Goal: Task Accomplishment & Management: Manage account settings

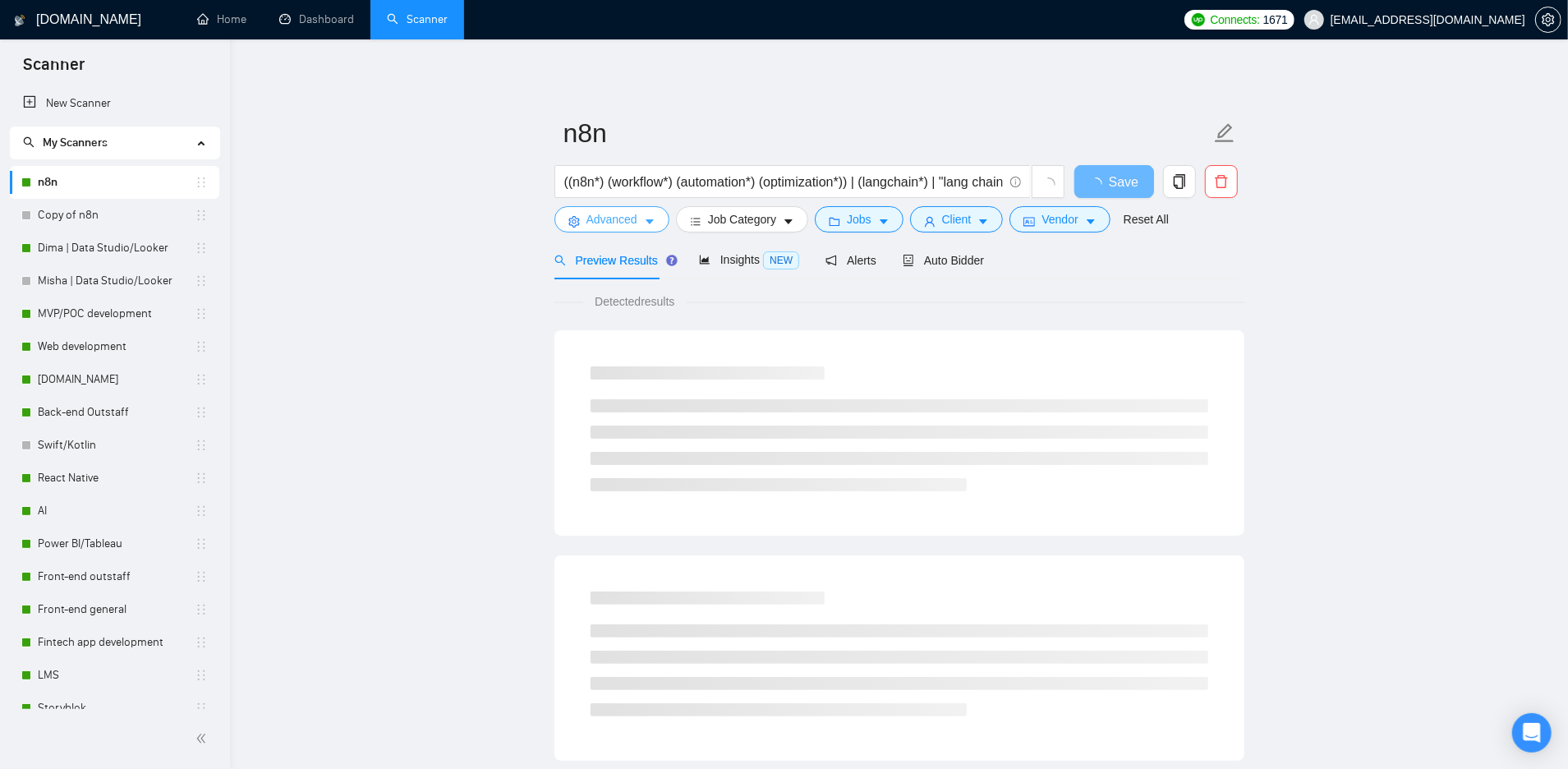
click at [632, 222] on span "Advanced" at bounding box center [612, 219] width 51 height 18
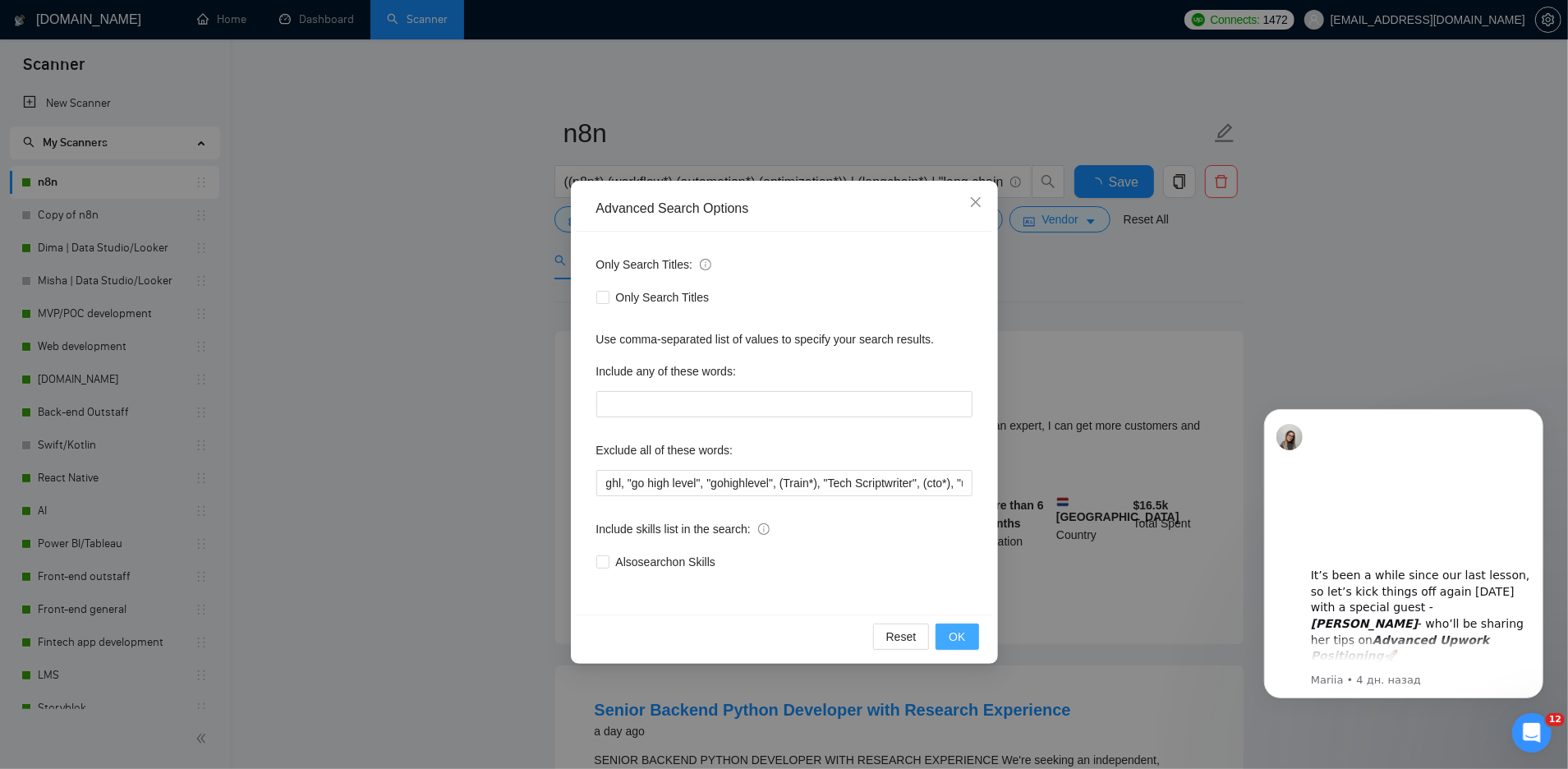
click at [950, 637] on span "OK" at bounding box center [957, 636] width 17 height 18
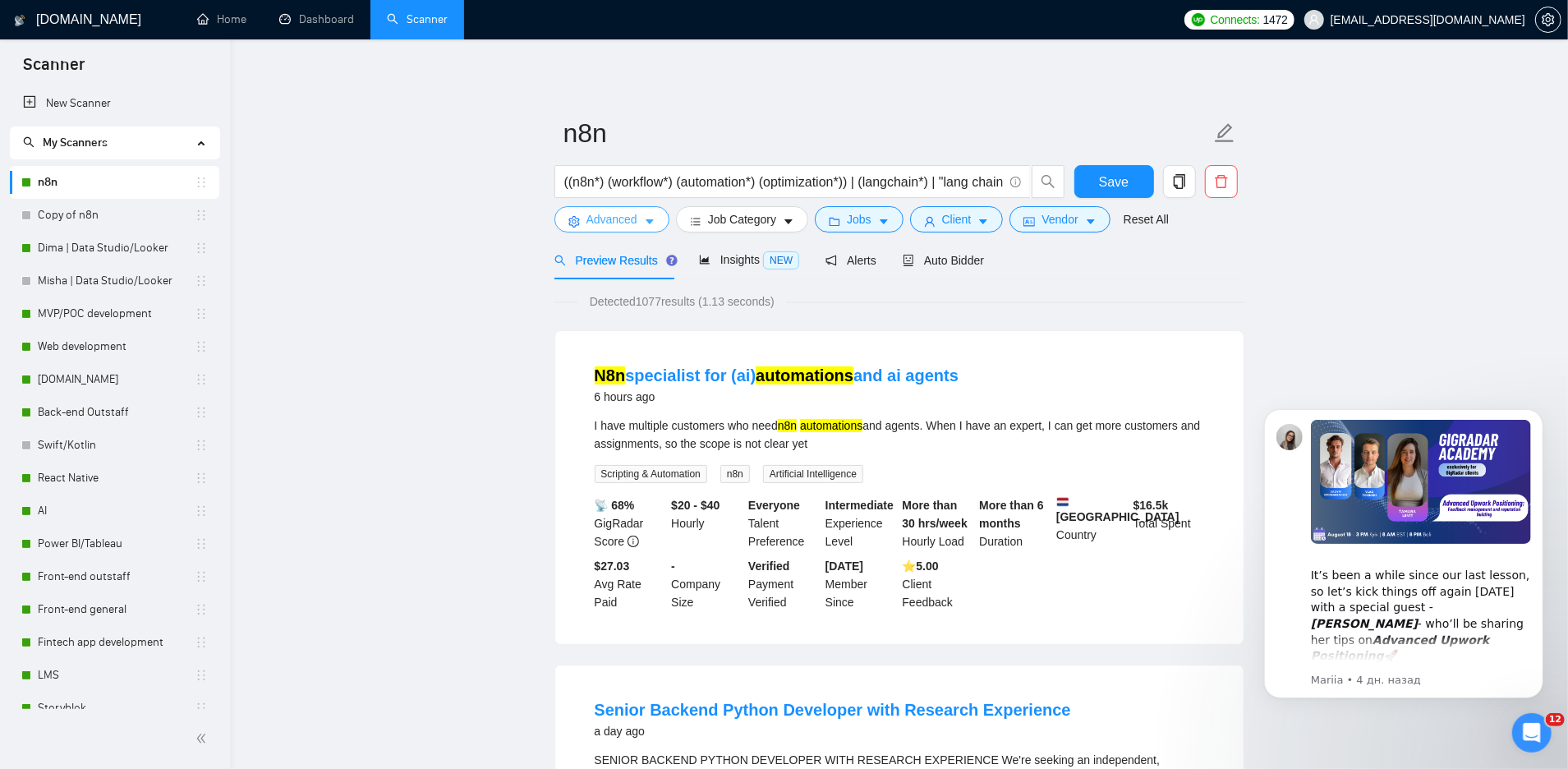
click at [643, 225] on button "Advanced" at bounding box center [612, 219] width 115 height 26
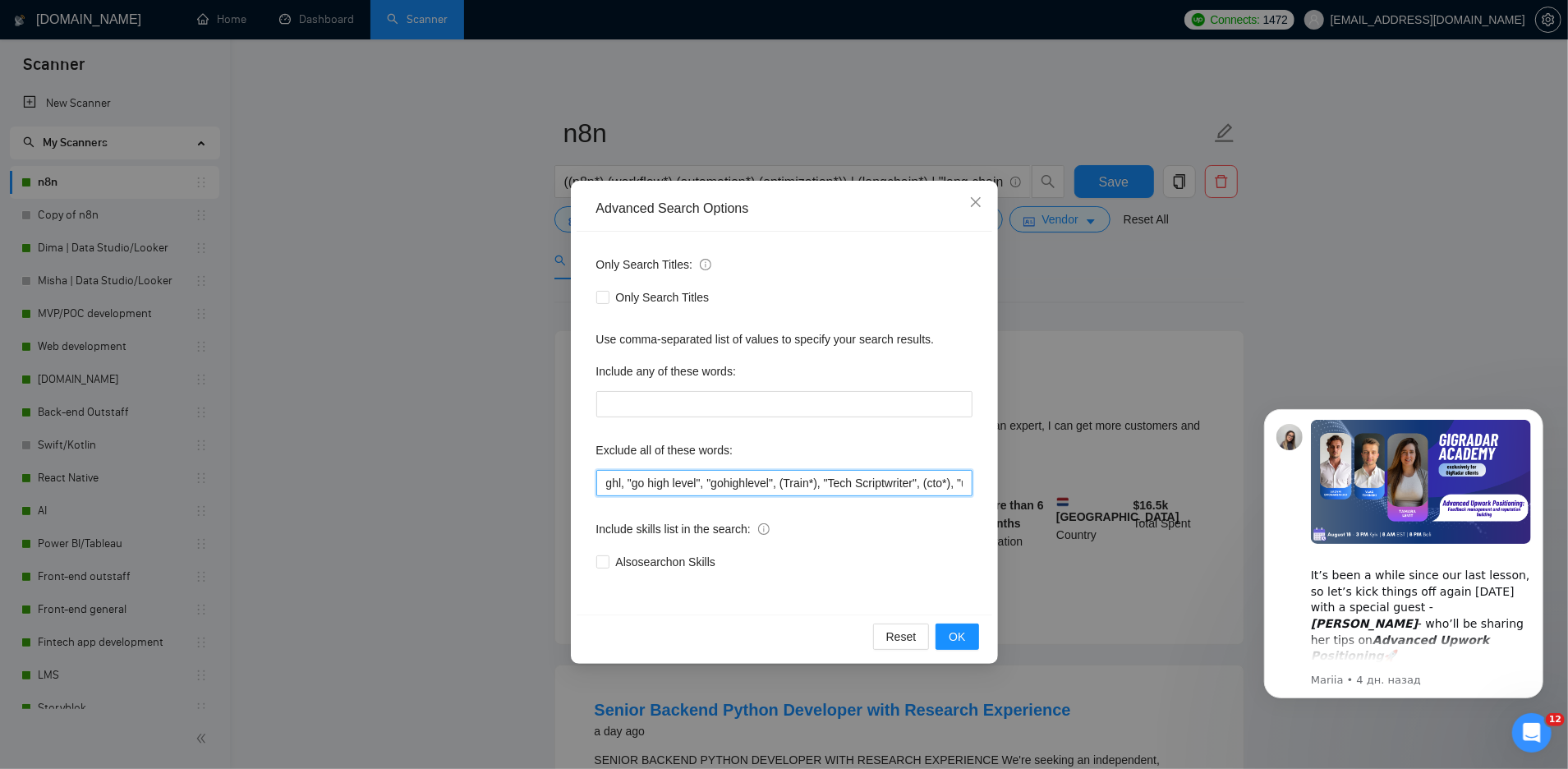
drag, startPoint x: 781, startPoint y: 480, endPoint x: 590, endPoint y: 483, distance: 191.0
click at [590, 484] on div "Only Search Titles: Only Search Titles Use comma-separated list of values to sp…" at bounding box center [784, 422] width 416 height 383
click at [382, 363] on div "Advanced Search Options Only Search Titles: Only Search Titles Use comma-separa…" at bounding box center [784, 384] width 1568 height 769
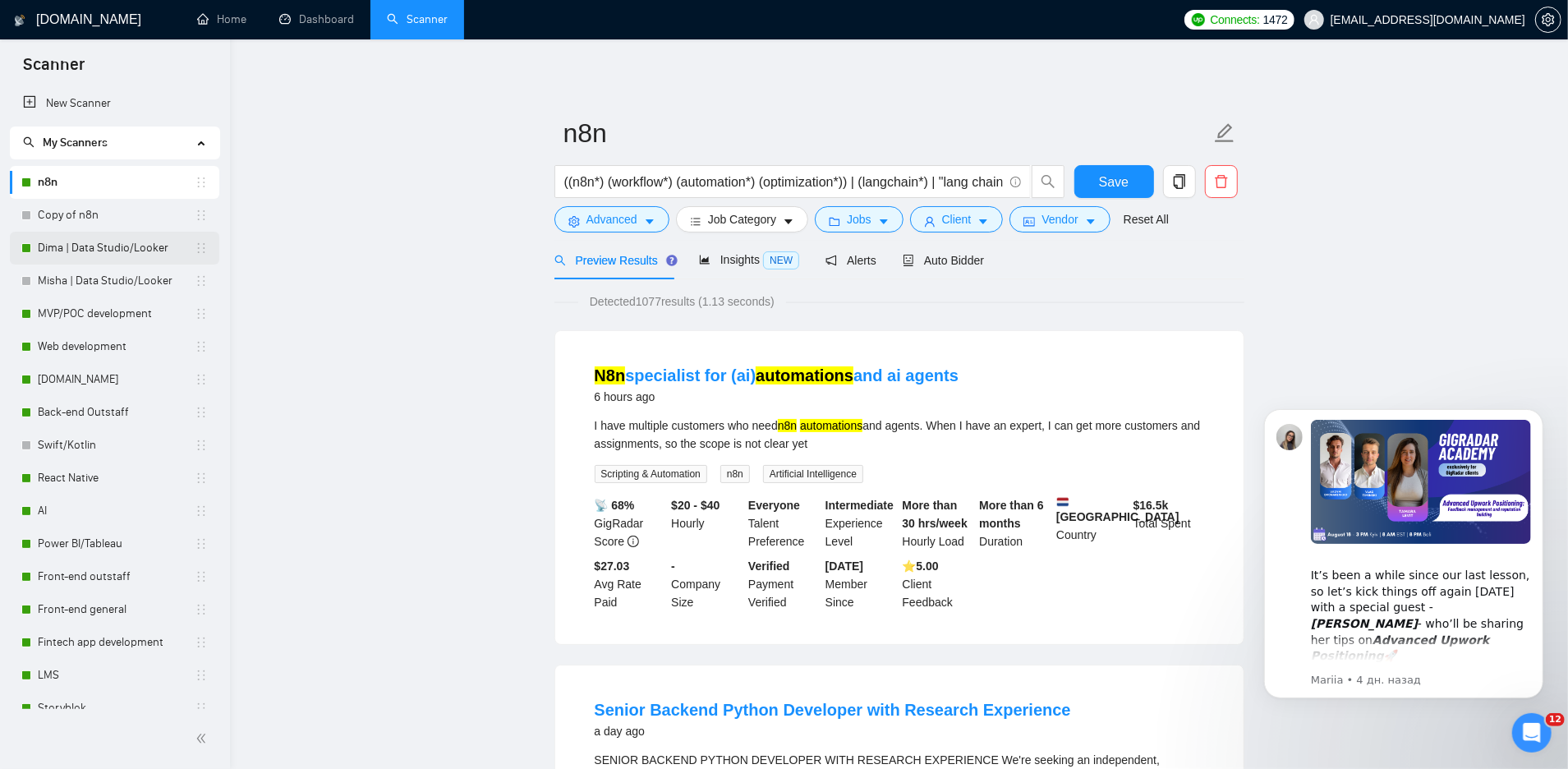
click at [82, 245] on link "Dima | Data Studio/Looker" at bounding box center [116, 247] width 157 height 33
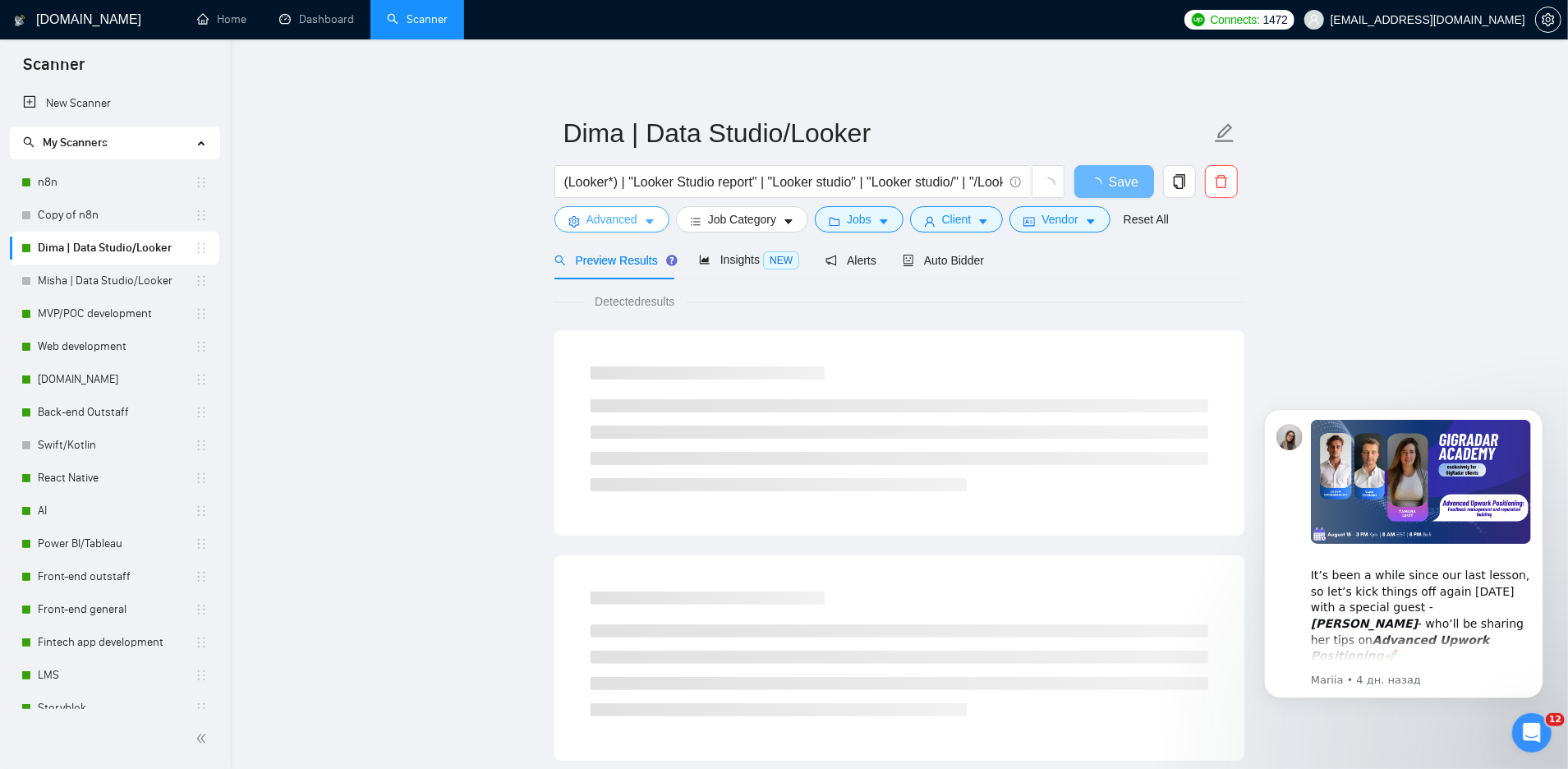
click at [638, 220] on button "Advanced" at bounding box center [612, 219] width 115 height 26
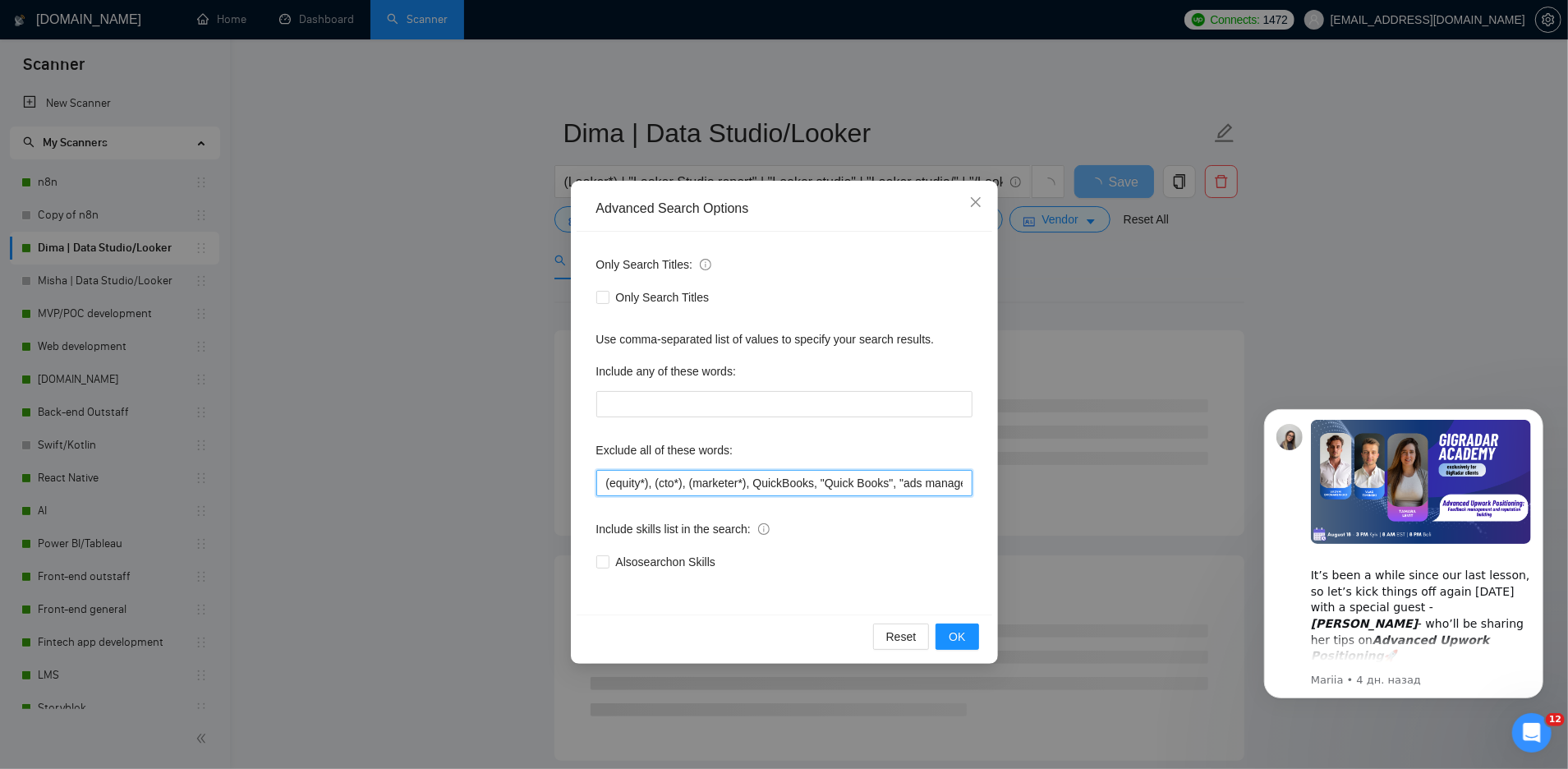
click at [601, 478] on input "(equity*), (cto*), (marketer*), QuickBooks, "Quick Books", "ads manager", (Whit…" at bounding box center [784, 482] width 376 height 26
paste input "ghl, "go high level", "gohighlevel""
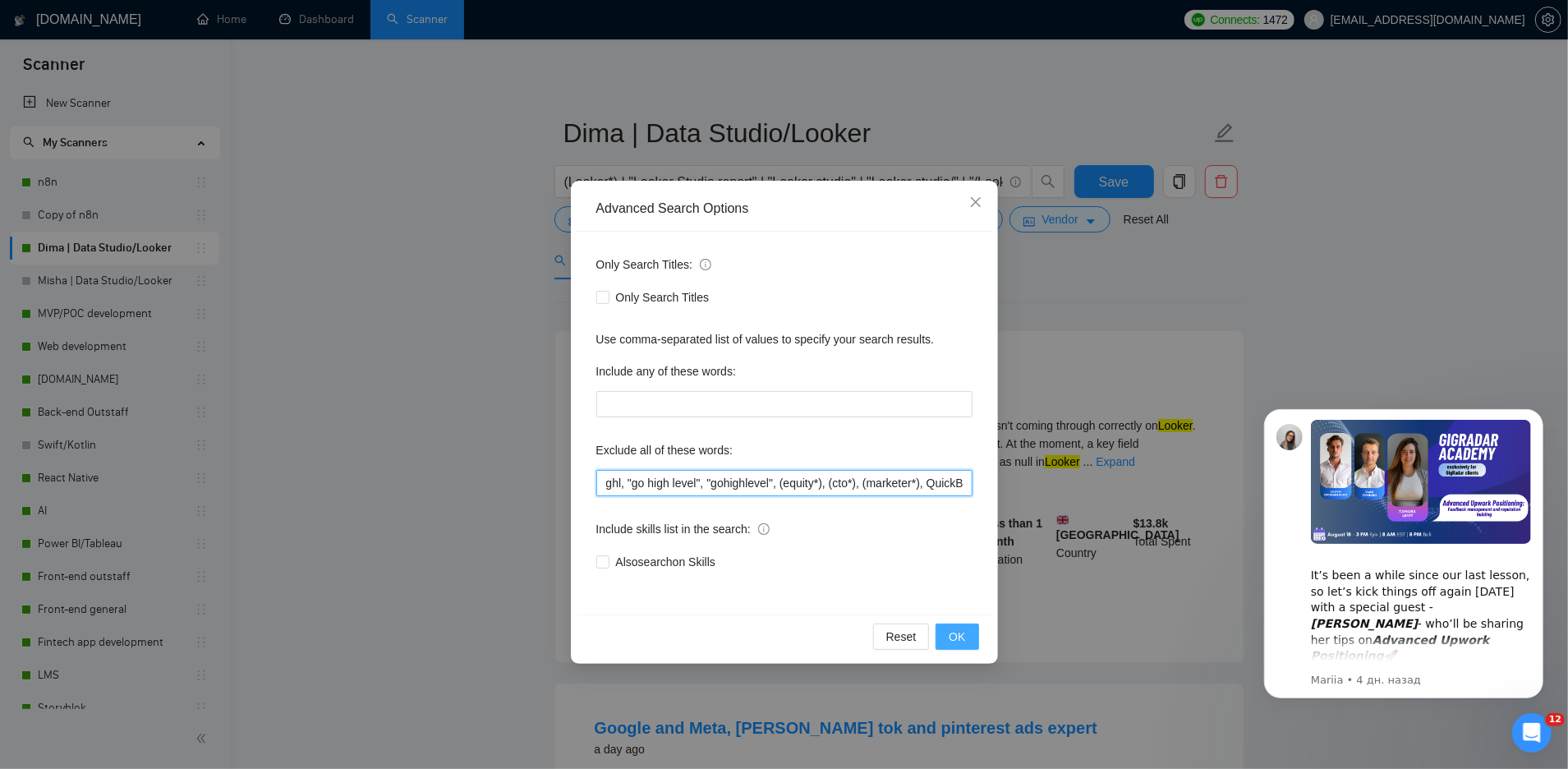
type input "ghl, "go high level", "gohighlevel", (equity*), (cto*), (marketer*), QuickBooks…"
click at [953, 632] on span "OK" at bounding box center [957, 636] width 17 height 18
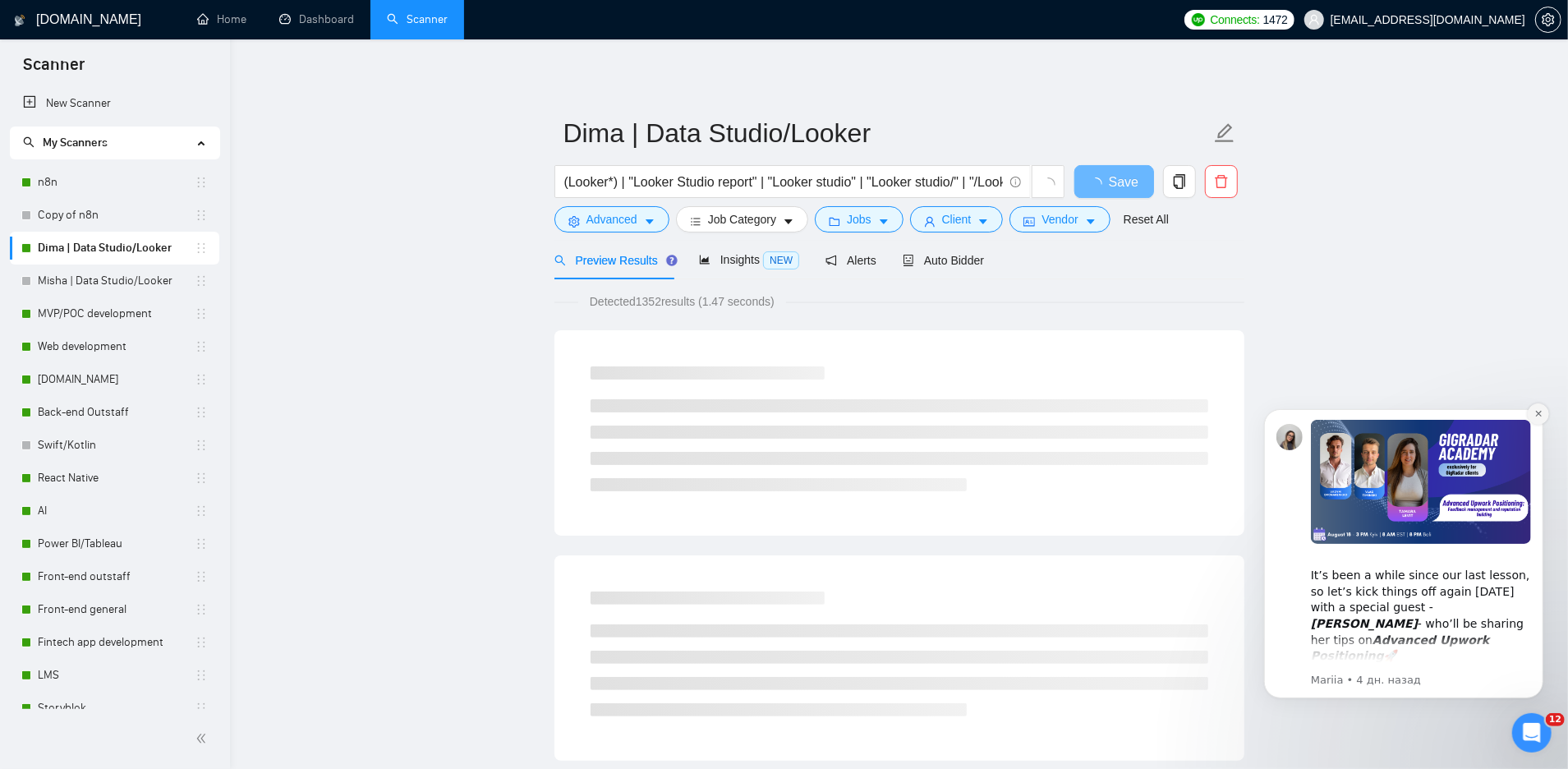
click at [1537, 414] on icon "Dismiss notification" at bounding box center [1537, 412] width 6 height 6
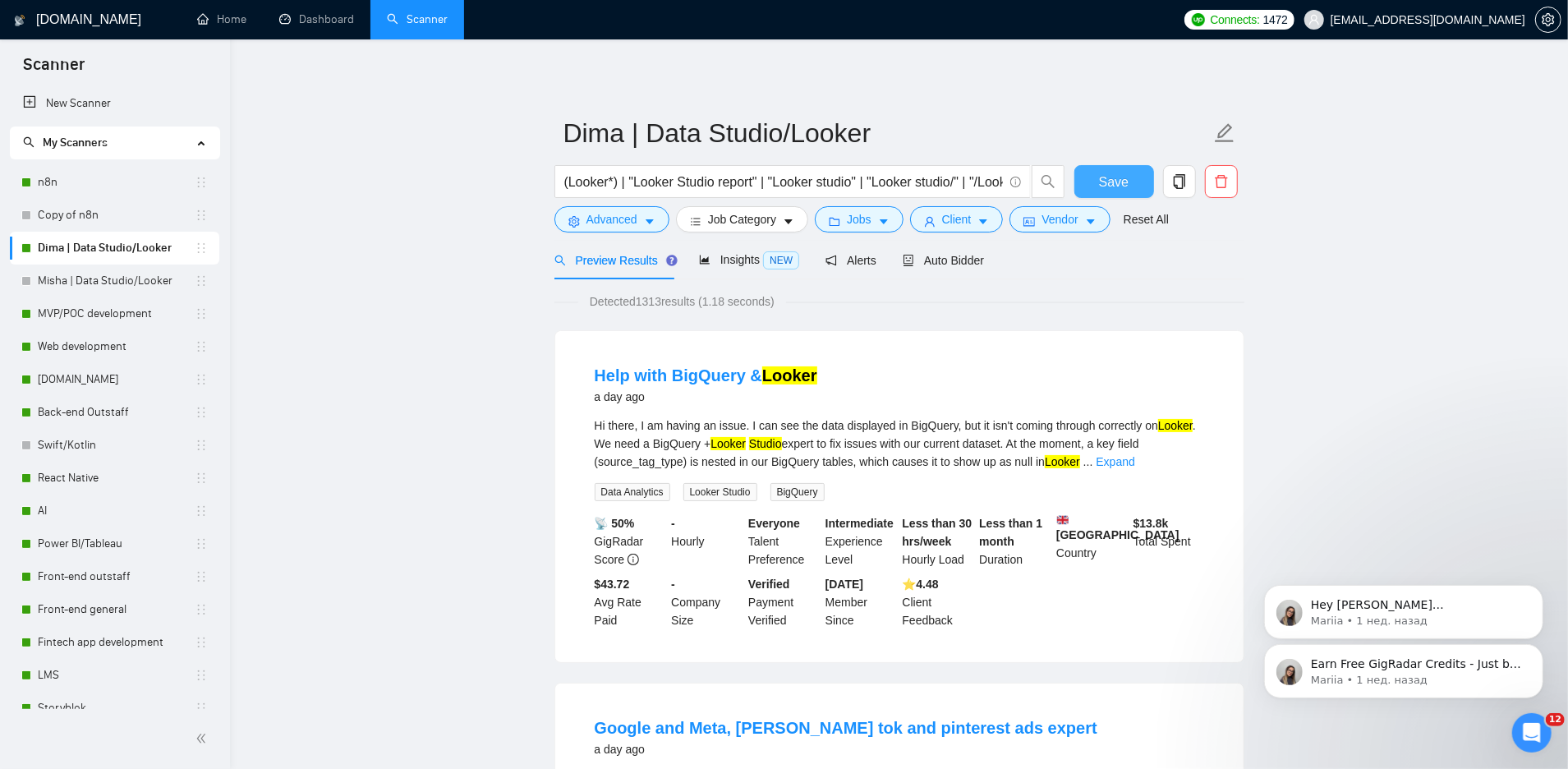
click at [1119, 188] on span "Save" at bounding box center [1114, 182] width 29 height 20
click at [974, 259] on span "Auto Bidder" at bounding box center [943, 261] width 82 height 13
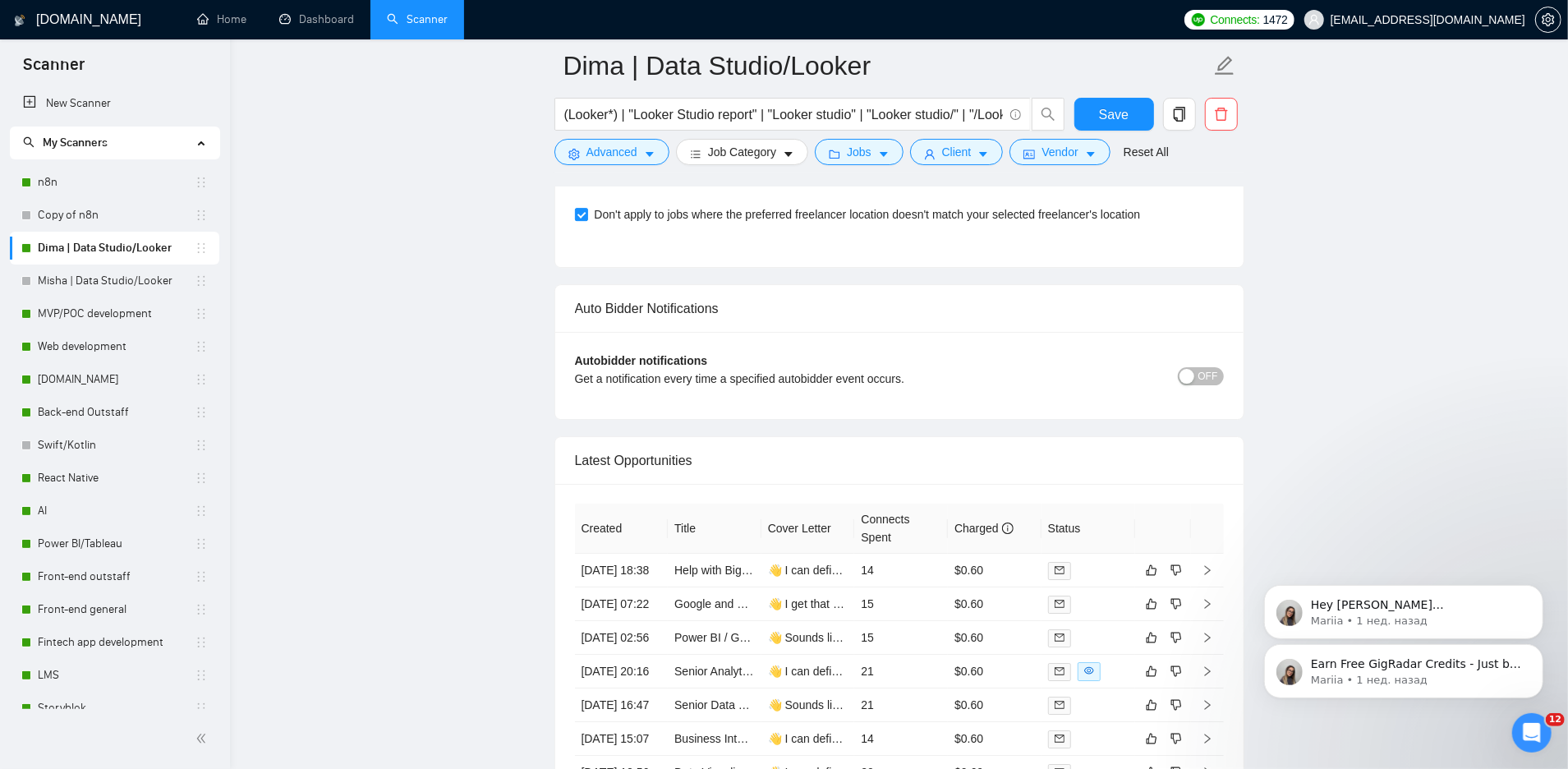
scroll to position [3894, 0]
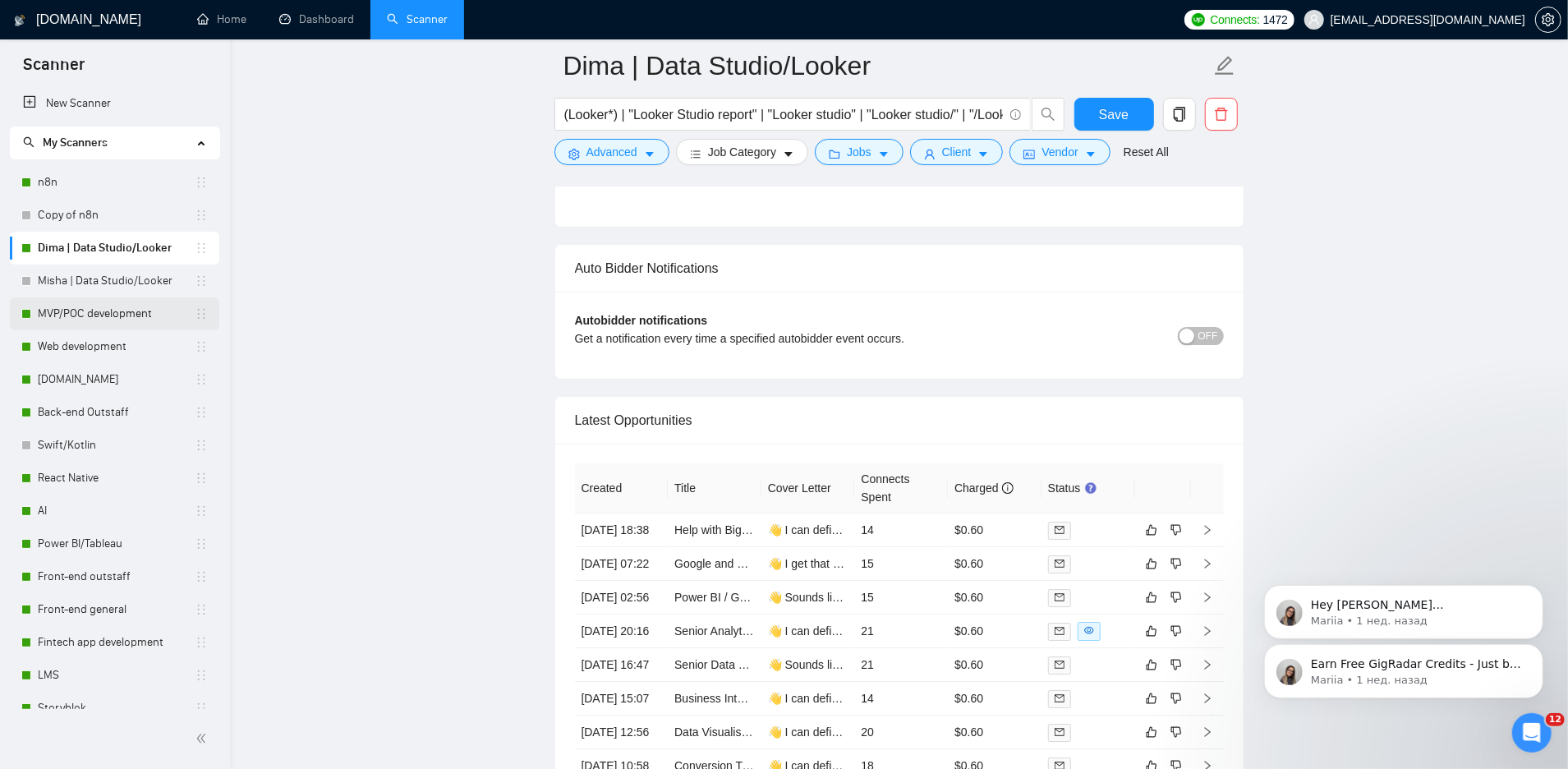
click at [117, 316] on link "MVP/POC development" at bounding box center [116, 313] width 157 height 33
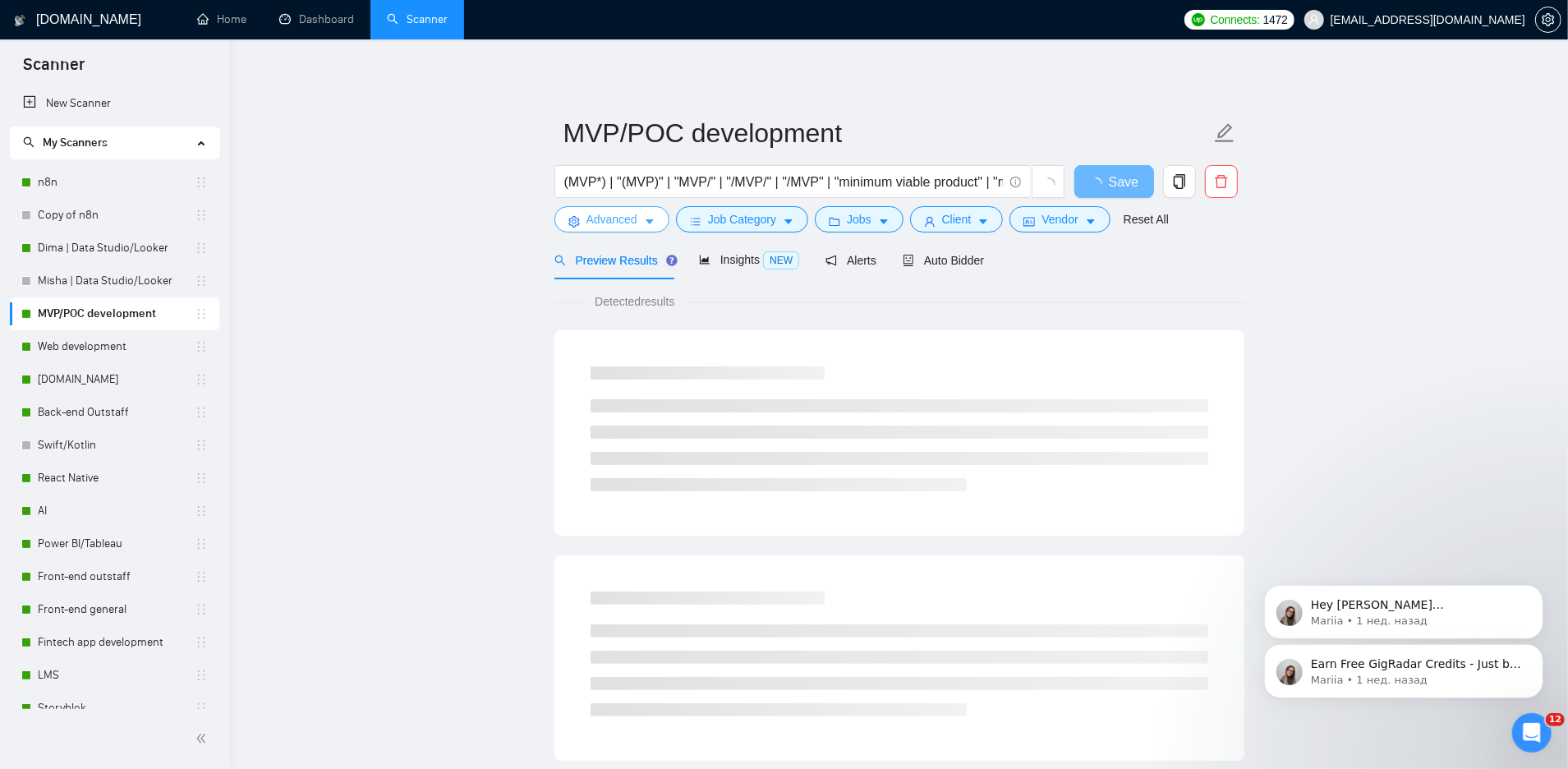
click at [621, 220] on span "Advanced" at bounding box center [612, 219] width 51 height 18
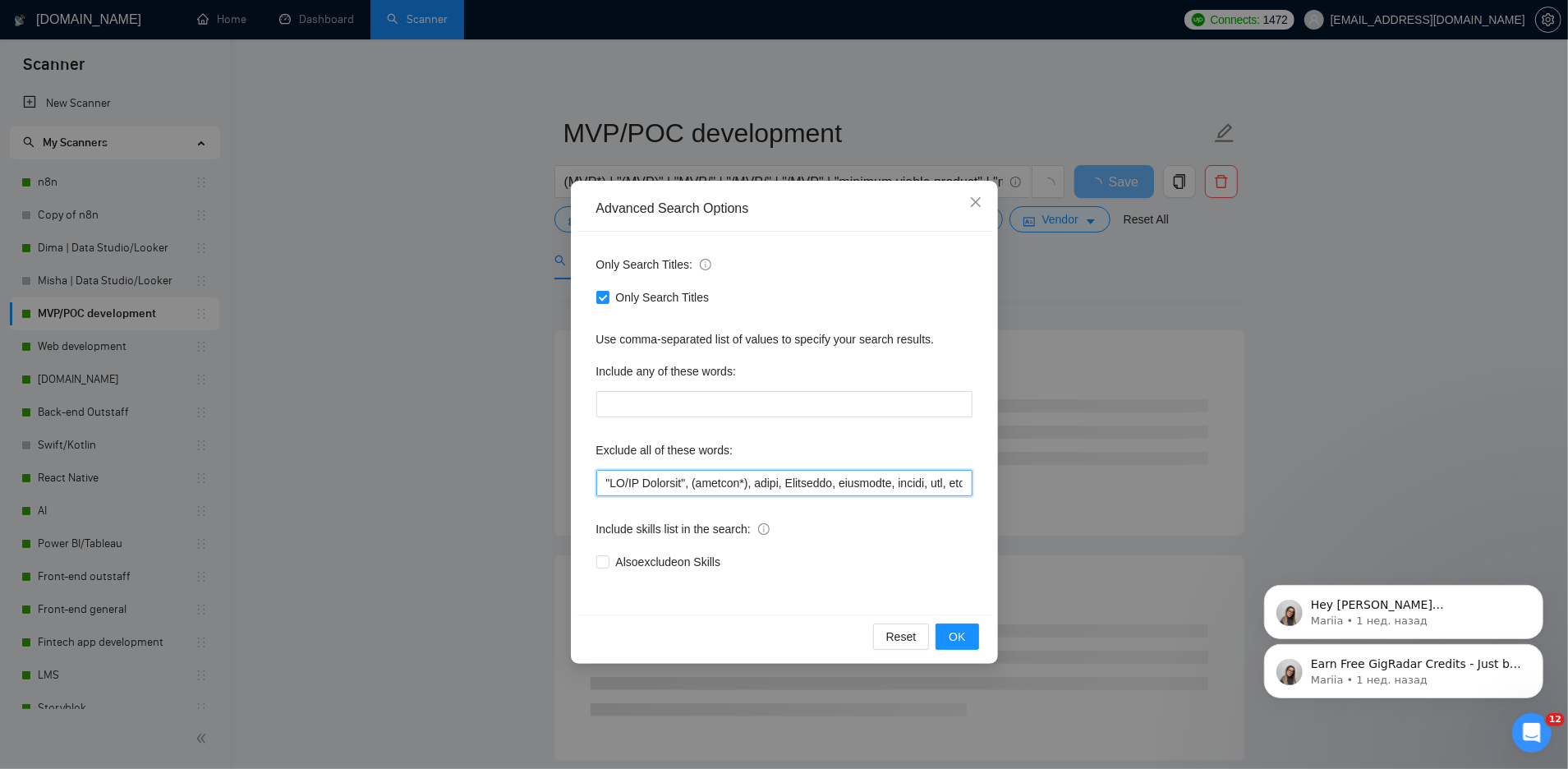
click at [601, 485] on input "text" at bounding box center [784, 482] width 376 height 26
paste input "ghl, "go high level", "gohighlevel""
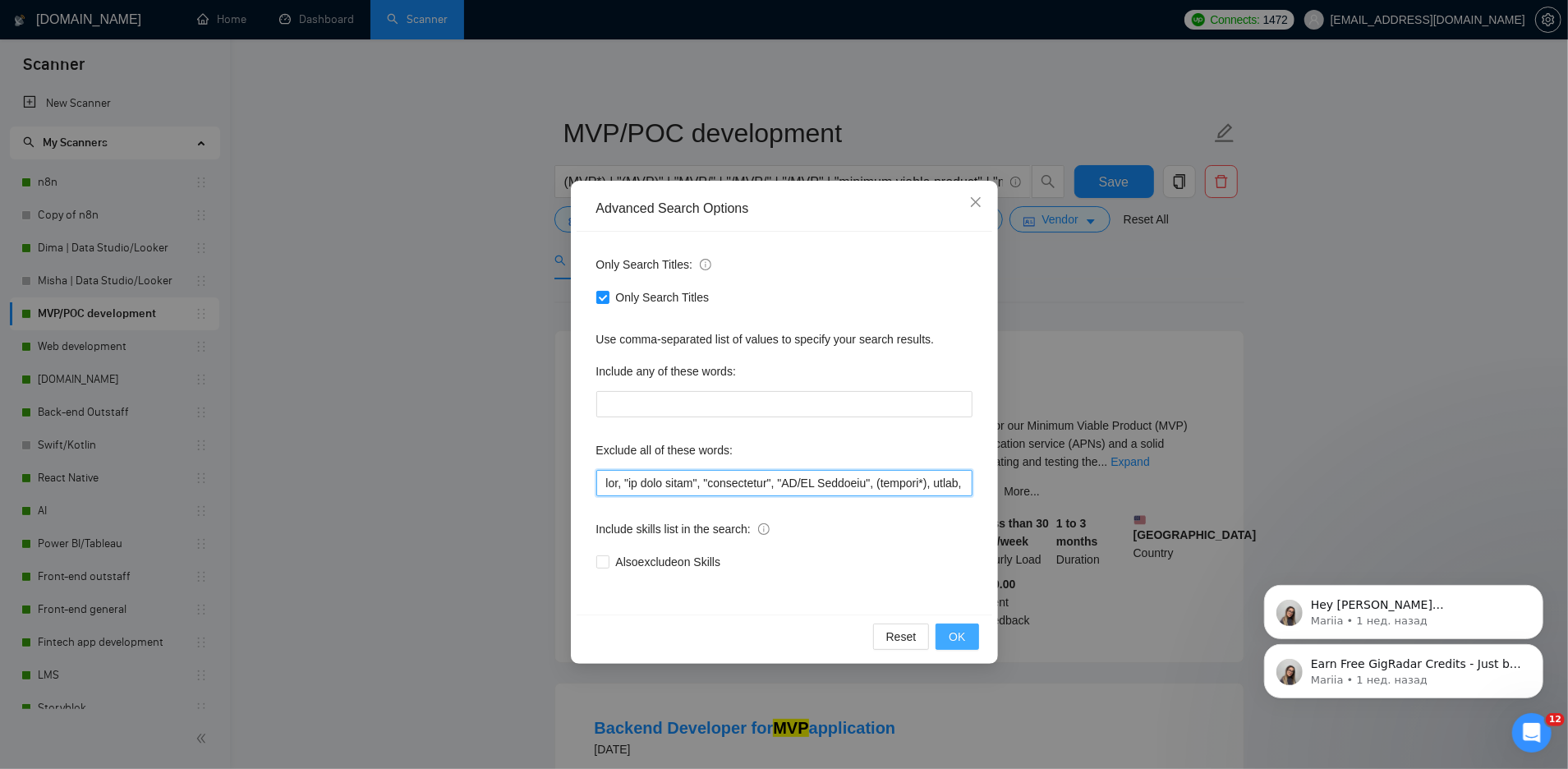
type input "ghl, "go high level", "gohighlevel", "UX/UI Designer", (lovable*), tarot, Horos…"
click at [961, 633] on span "OK" at bounding box center [957, 636] width 17 height 18
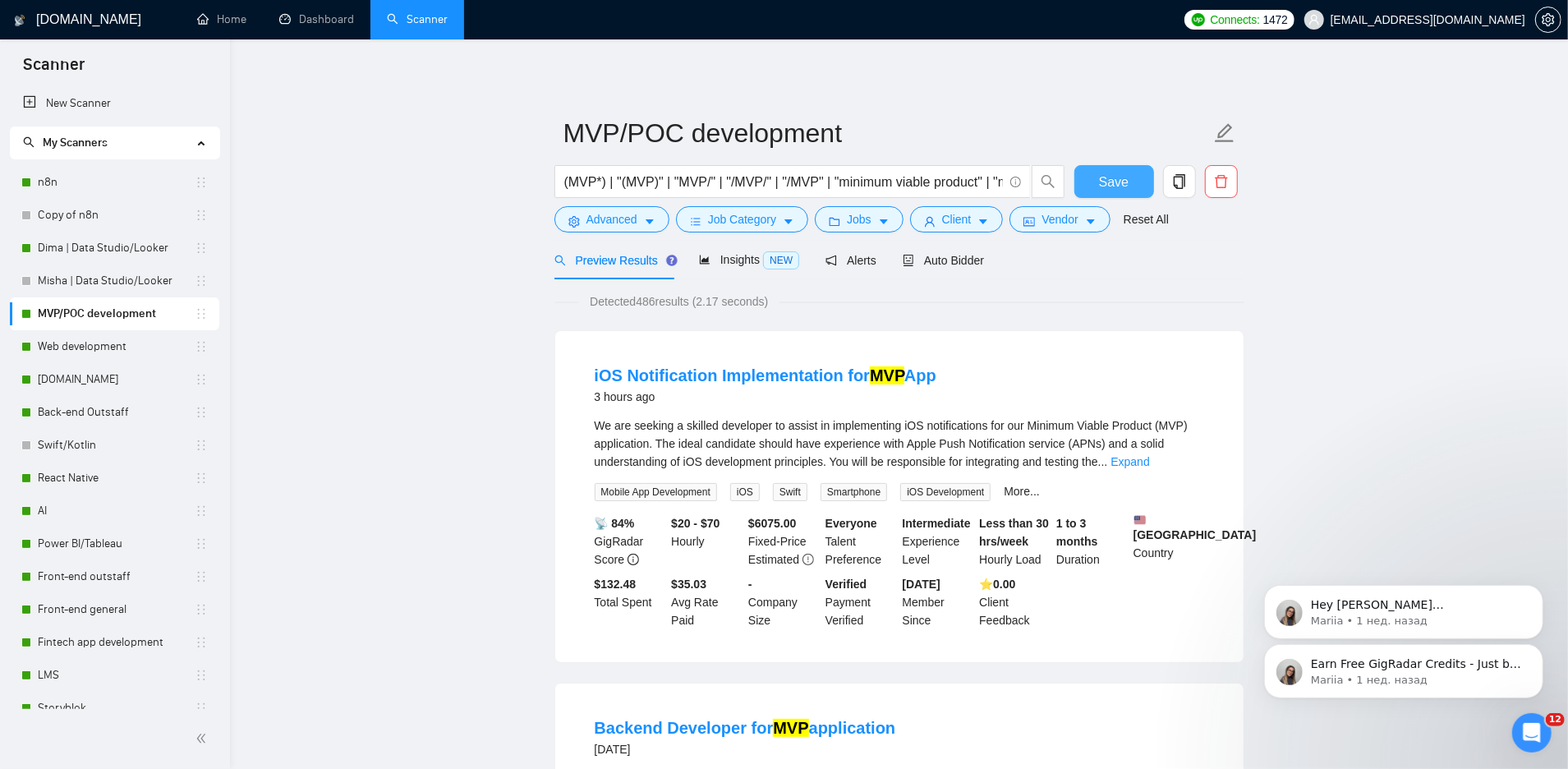
click at [1116, 189] on span "Save" at bounding box center [1114, 182] width 29 height 20
